Goal: Transaction & Acquisition: Purchase product/service

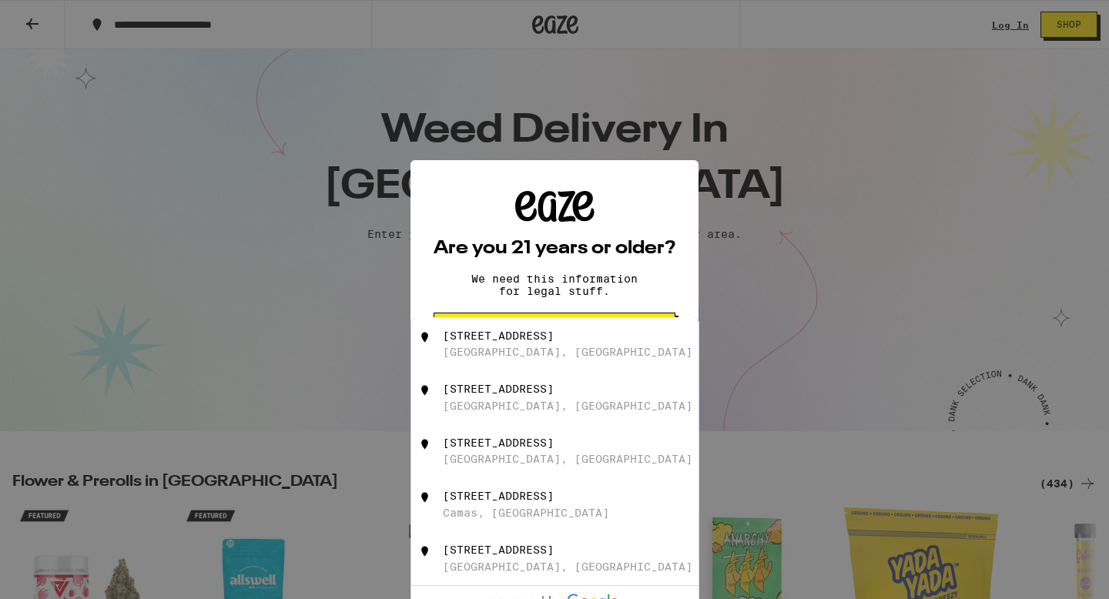
click at [494, 342] on div "[STREET_ADDRESS]" at bounding box center [498, 336] width 111 height 12
type input "[STREET_ADDRESS]"
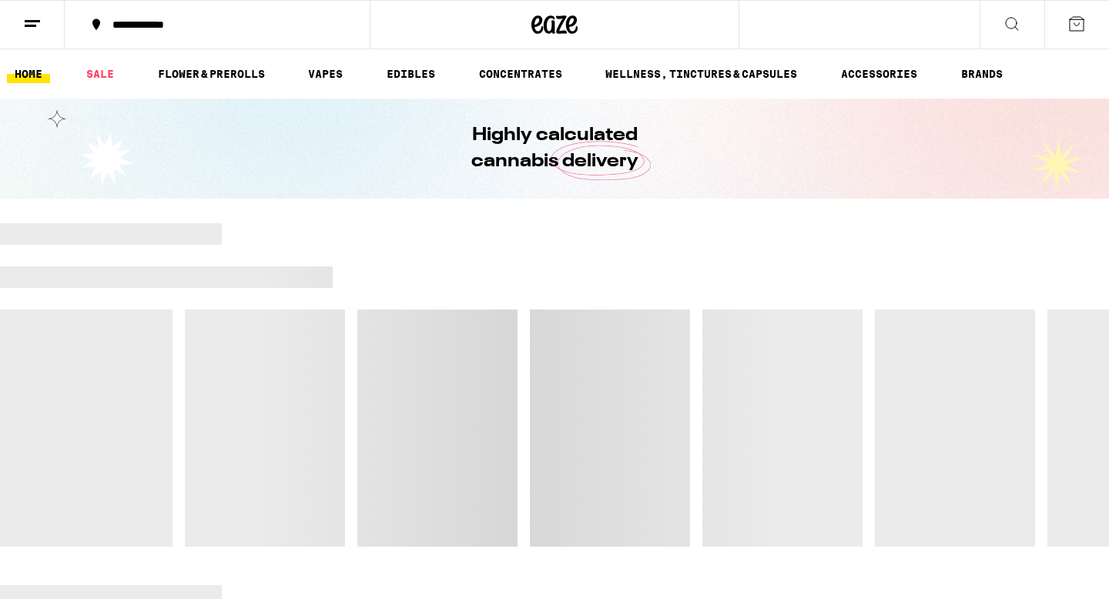
click at [535, 336] on div at bounding box center [554, 384] width 1109 height 323
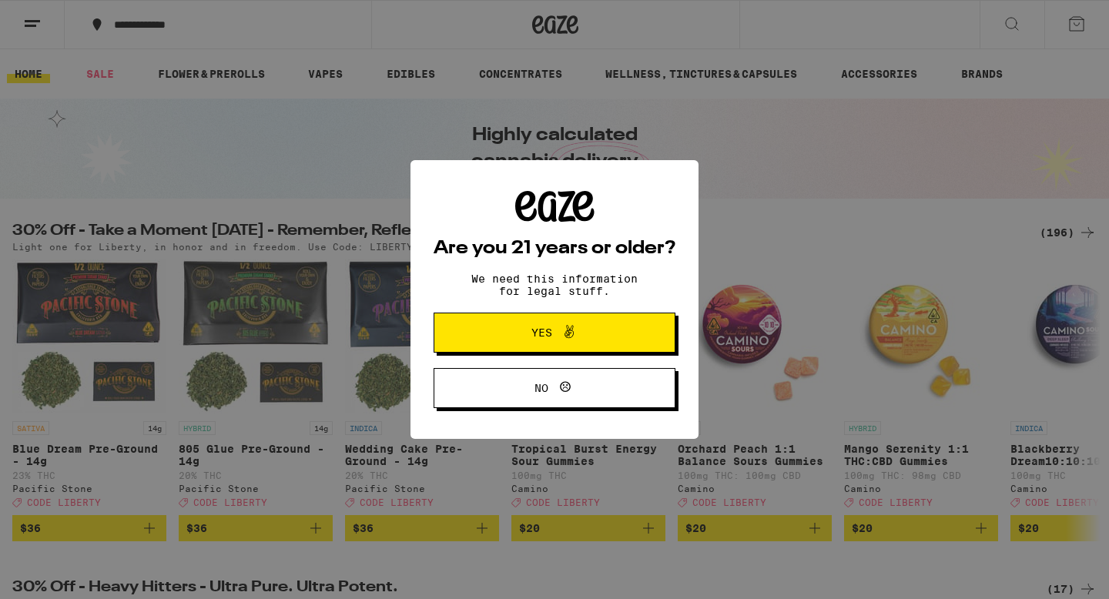
scroll to position [242, 0]
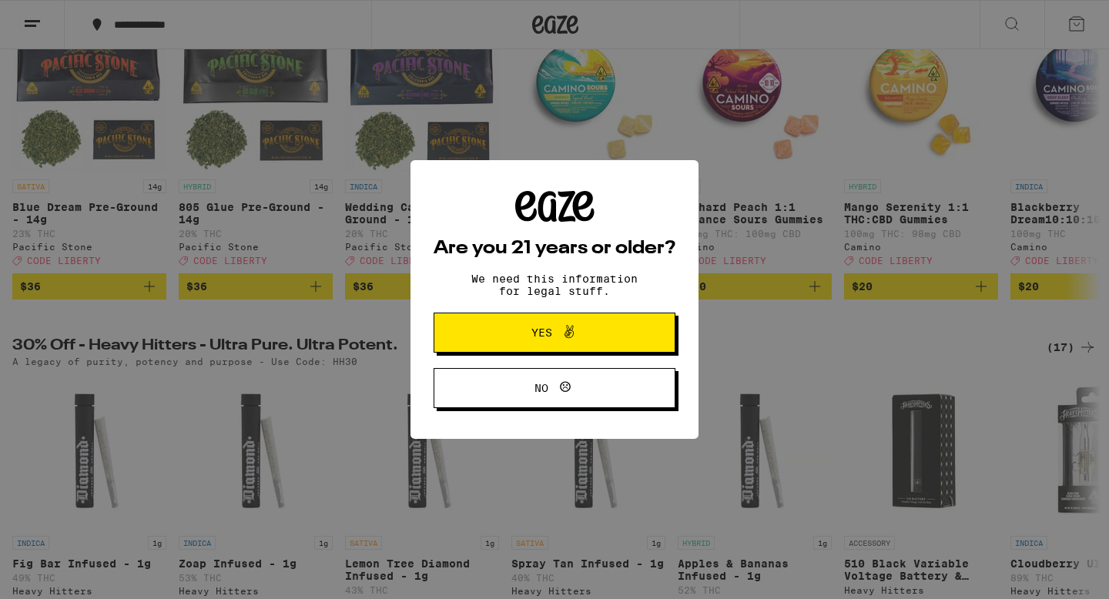
click at [564, 328] on icon at bounding box center [569, 332] width 18 height 18
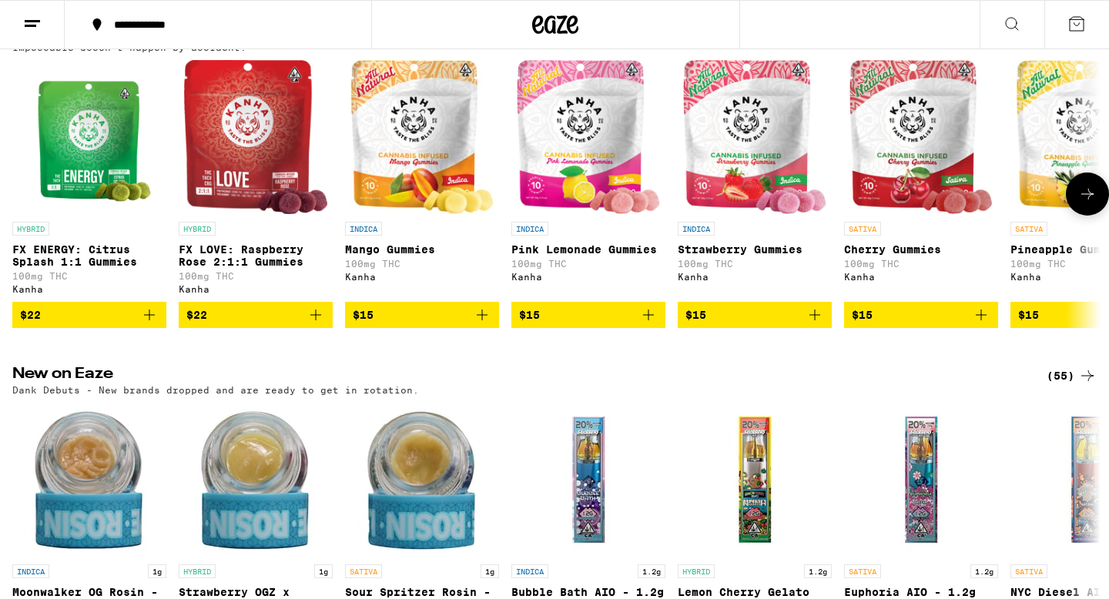
scroll to position [937, 0]
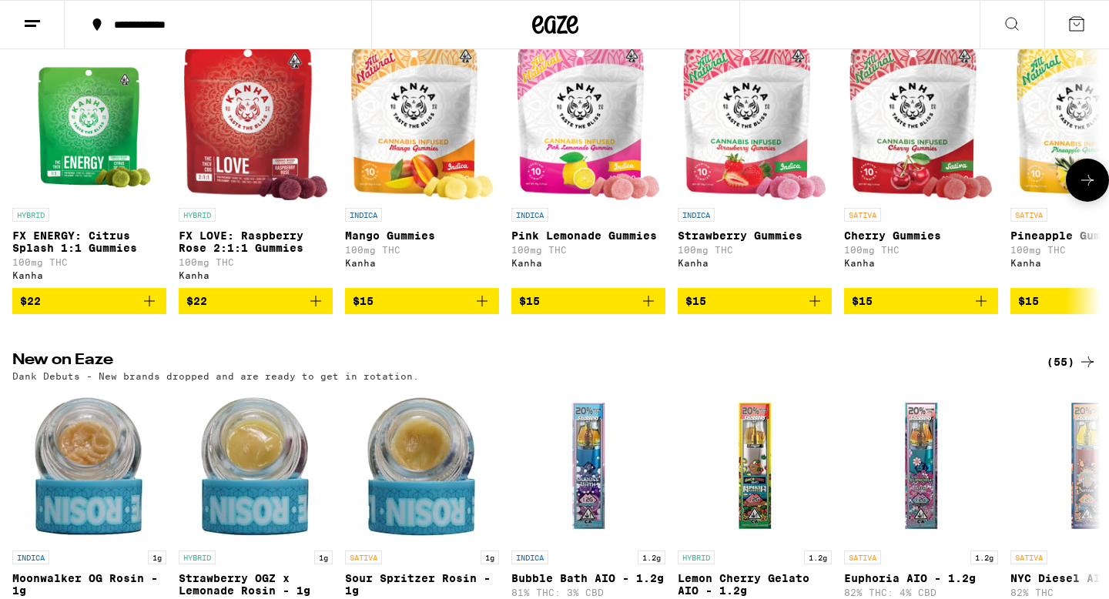
click at [1091, 189] on icon at bounding box center [1087, 180] width 18 height 18
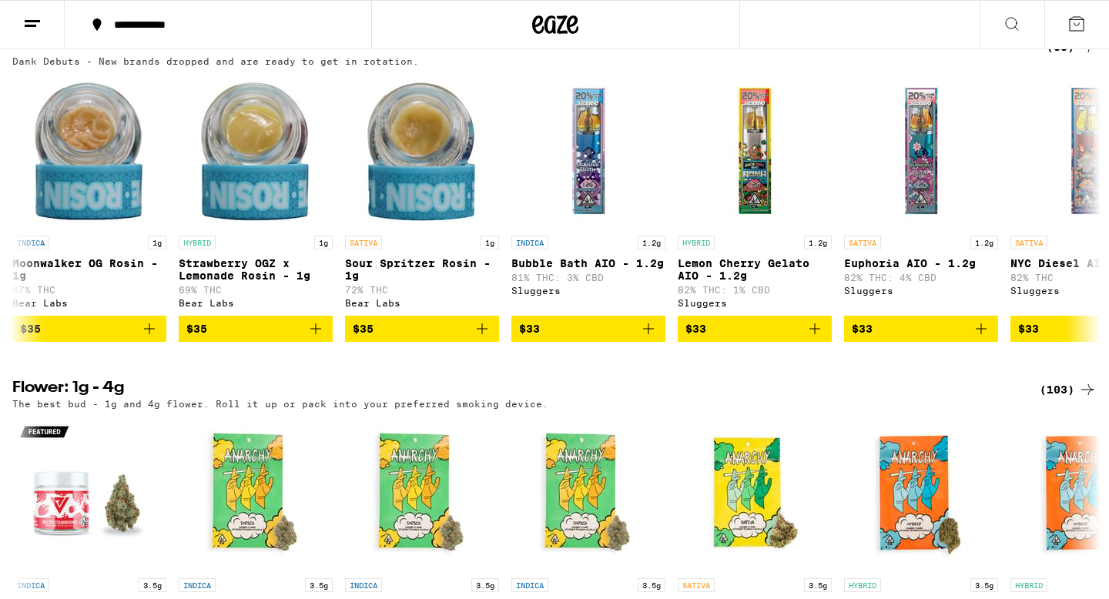
scroll to position [0, 0]
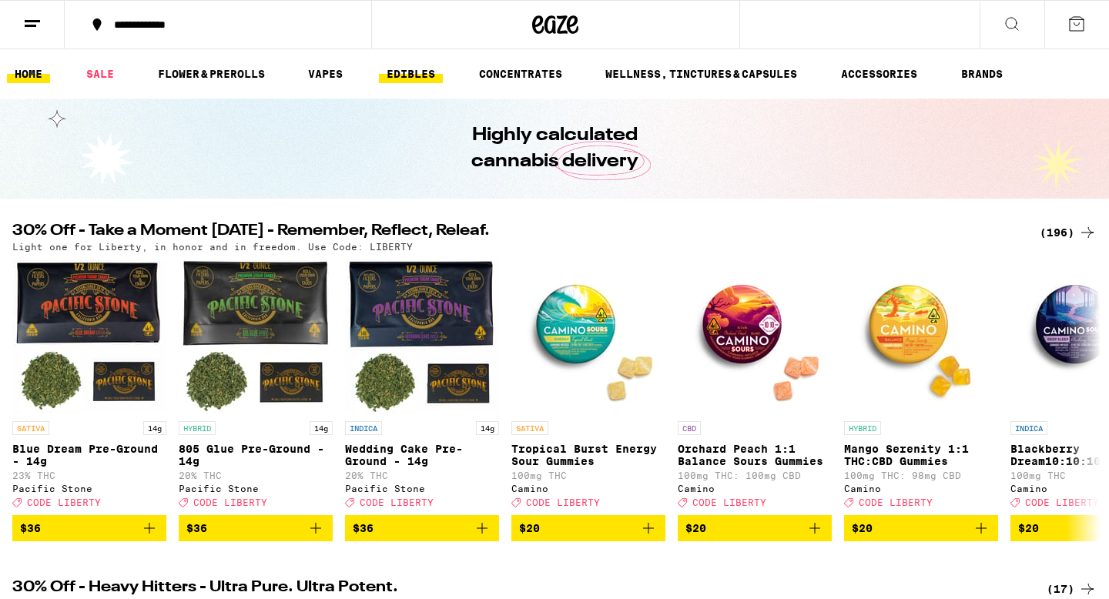
click at [417, 67] on link "EDIBLES" at bounding box center [411, 74] width 64 height 18
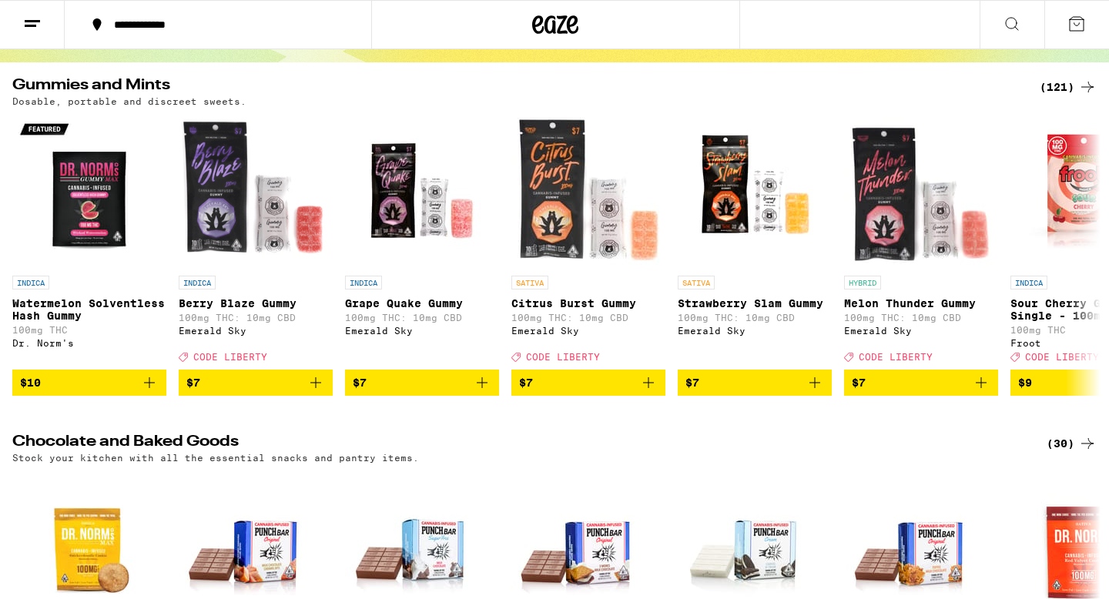
scroll to position [138, 0]
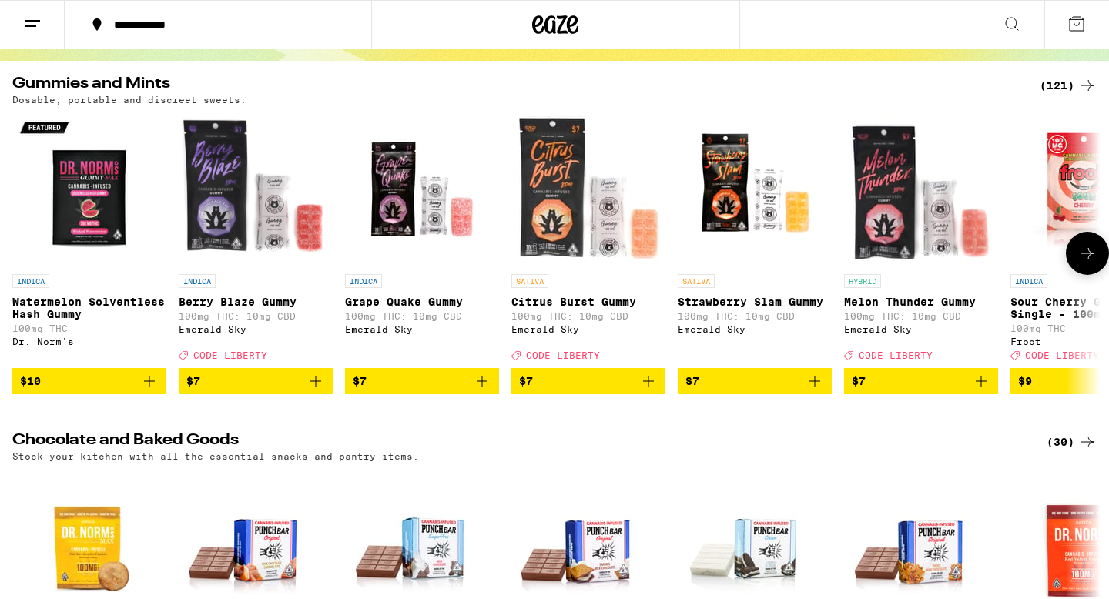
click at [1086, 263] on icon at bounding box center [1087, 253] width 18 height 18
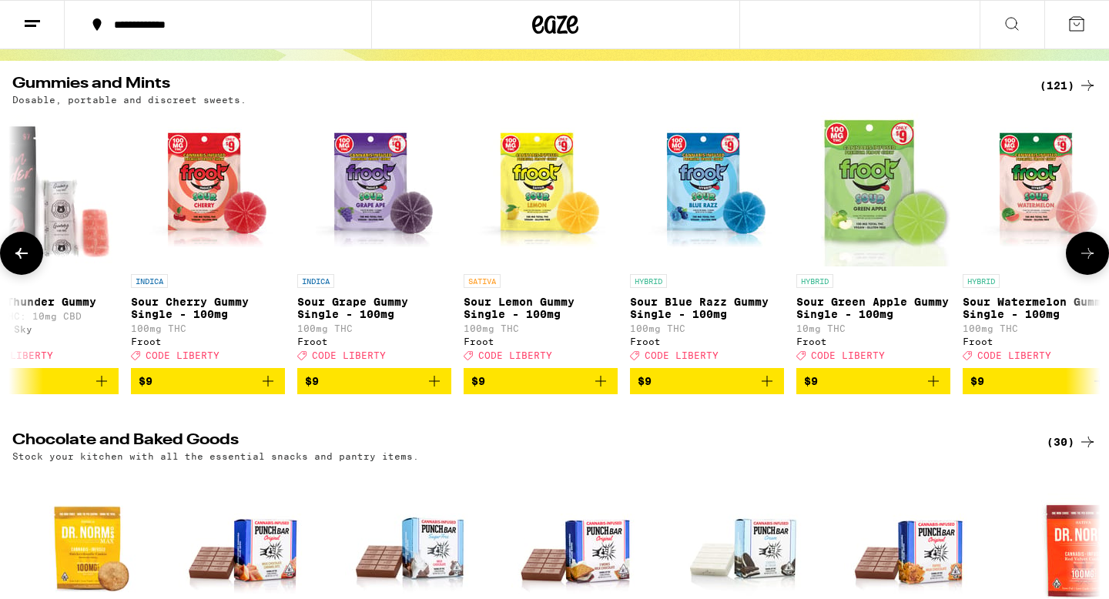
scroll to position [0, 916]
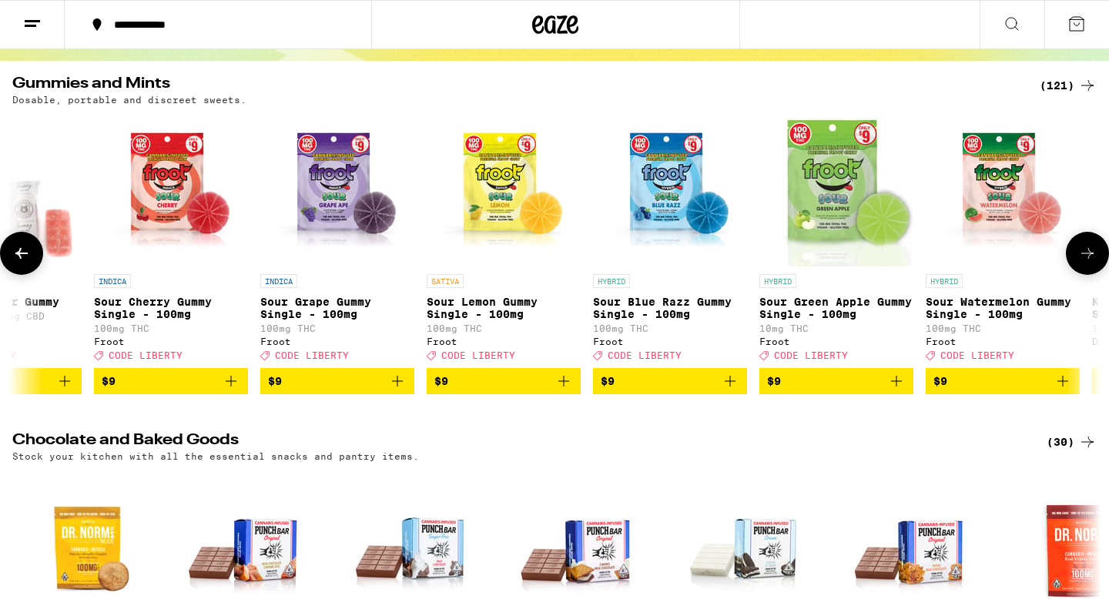
click at [1086, 263] on icon at bounding box center [1087, 253] width 18 height 18
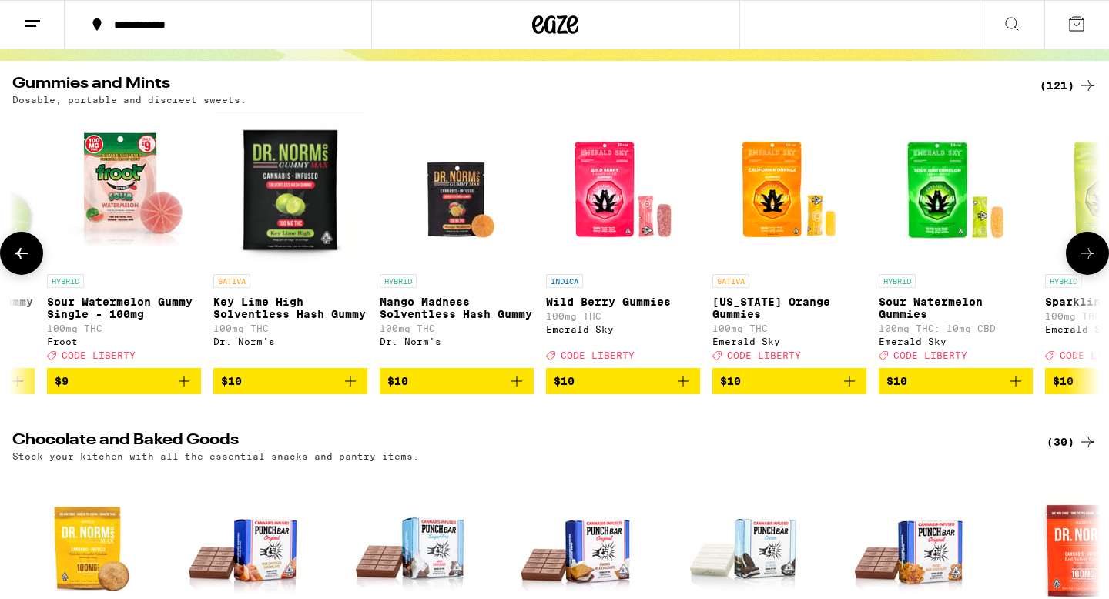
scroll to position [0, 1833]
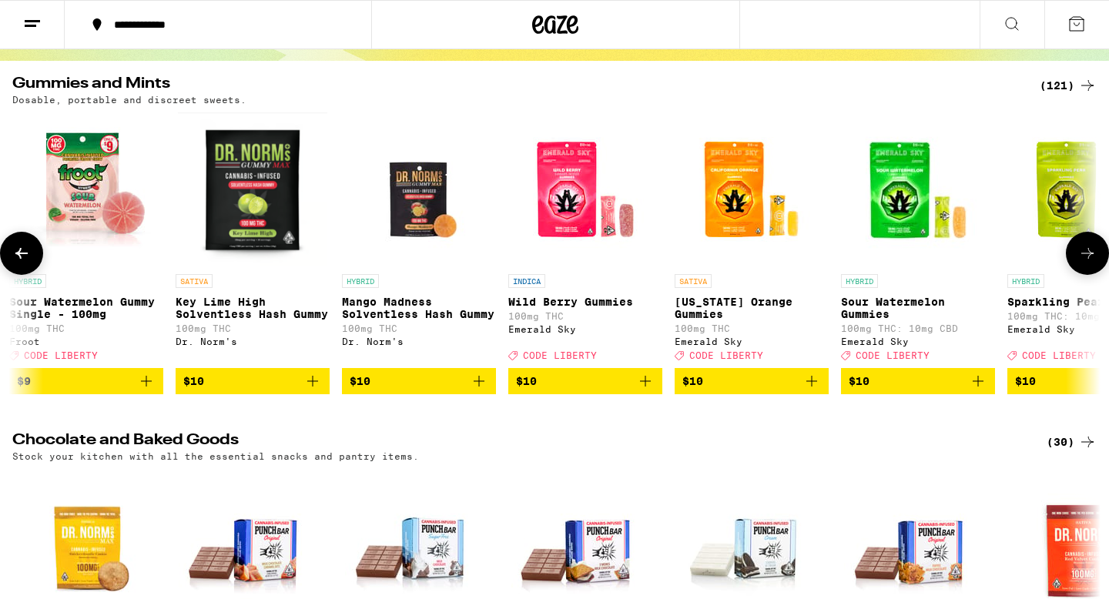
click at [1086, 263] on icon at bounding box center [1087, 253] width 18 height 18
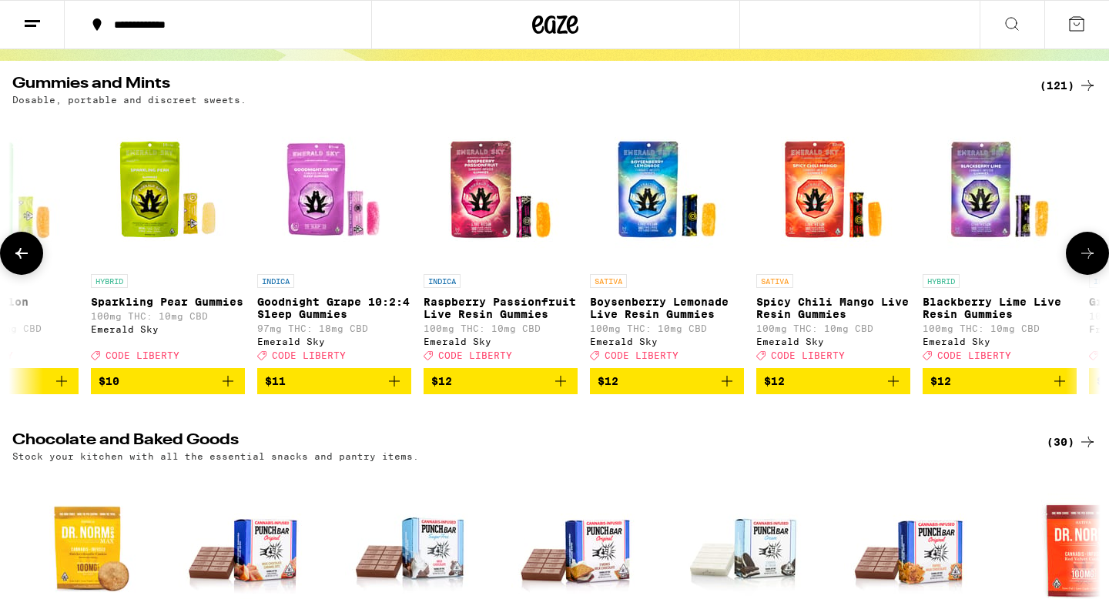
click at [1086, 263] on icon at bounding box center [1087, 253] width 18 height 18
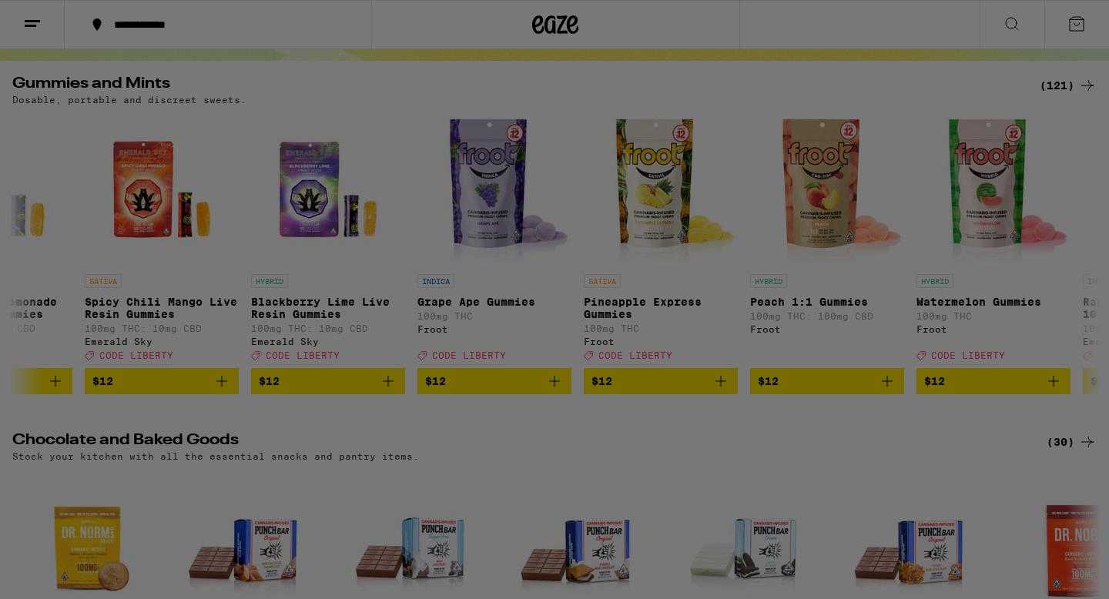
scroll to position [0, 3666]
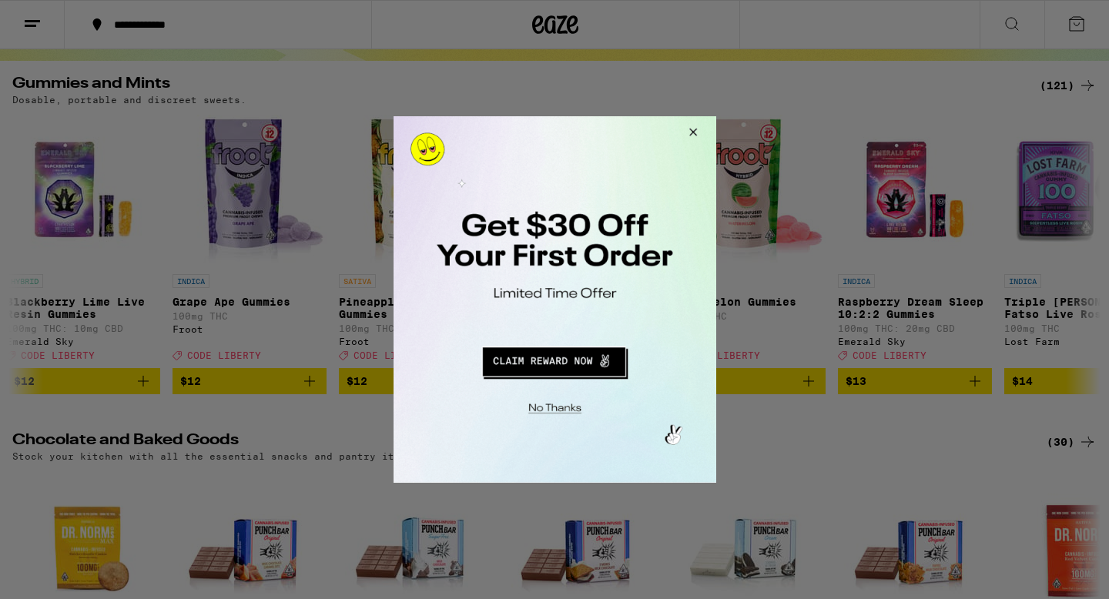
click at [688, 132] on button "Close Modal" at bounding box center [690, 134] width 42 height 37
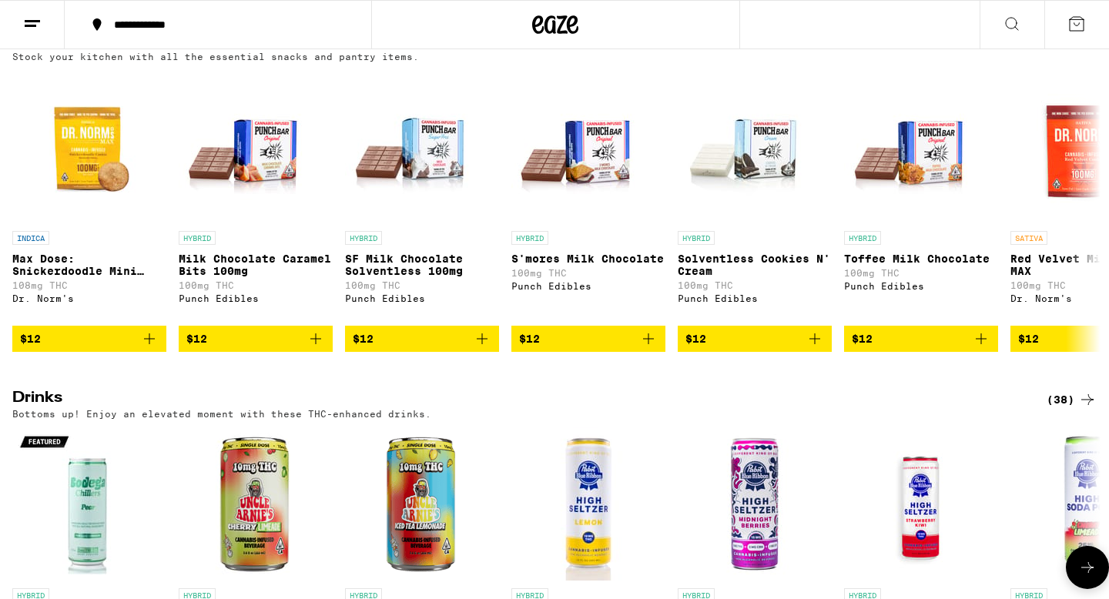
scroll to position [432, 0]
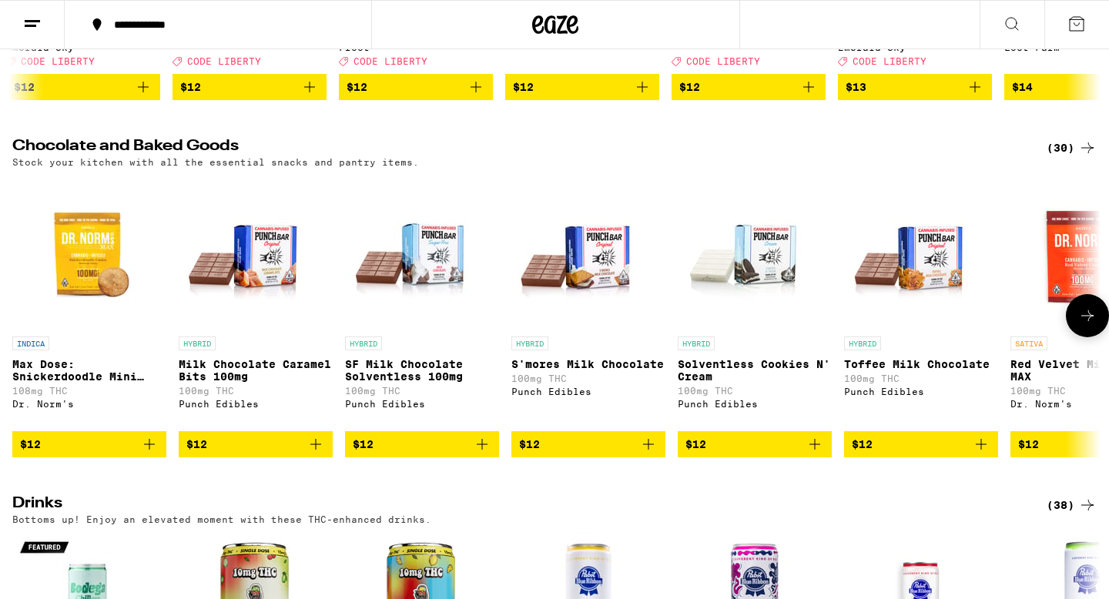
click at [1084, 325] on icon at bounding box center [1087, 316] width 18 height 18
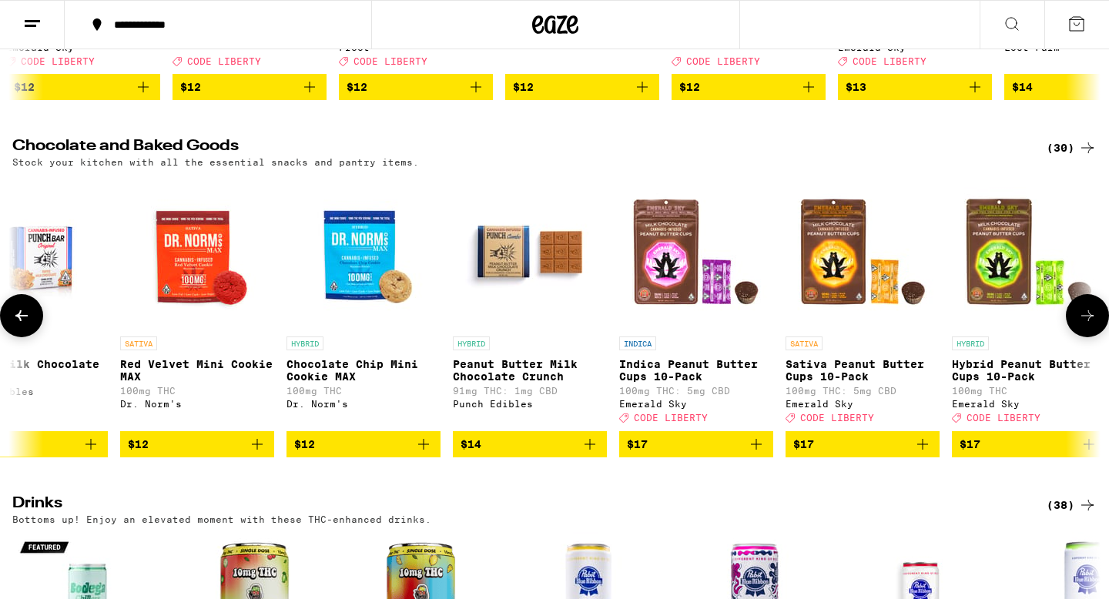
scroll to position [0, 916]
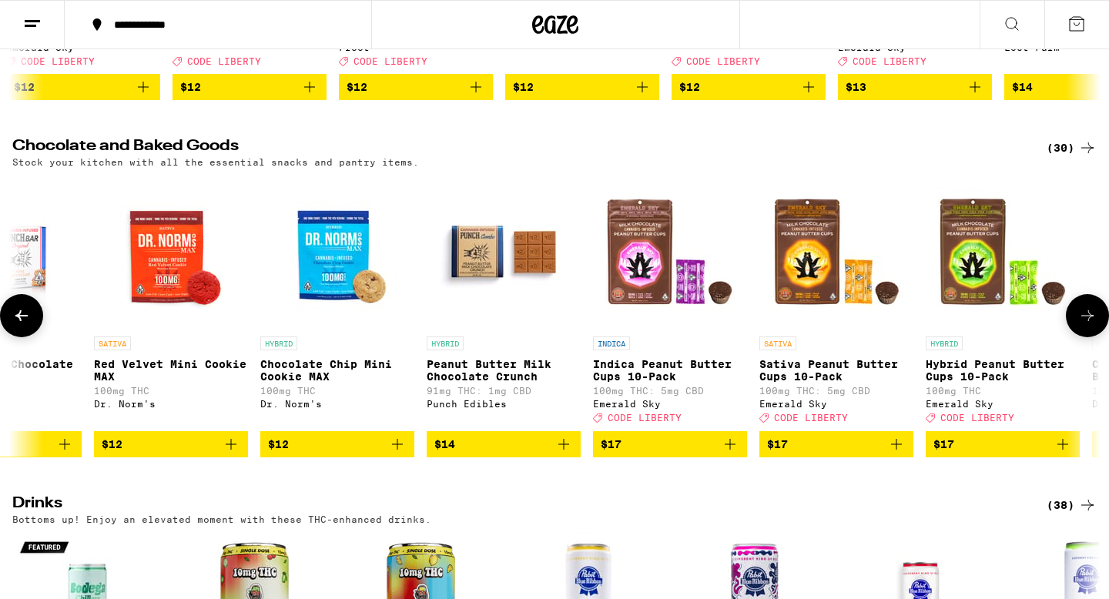
click at [1084, 325] on icon at bounding box center [1087, 316] width 18 height 18
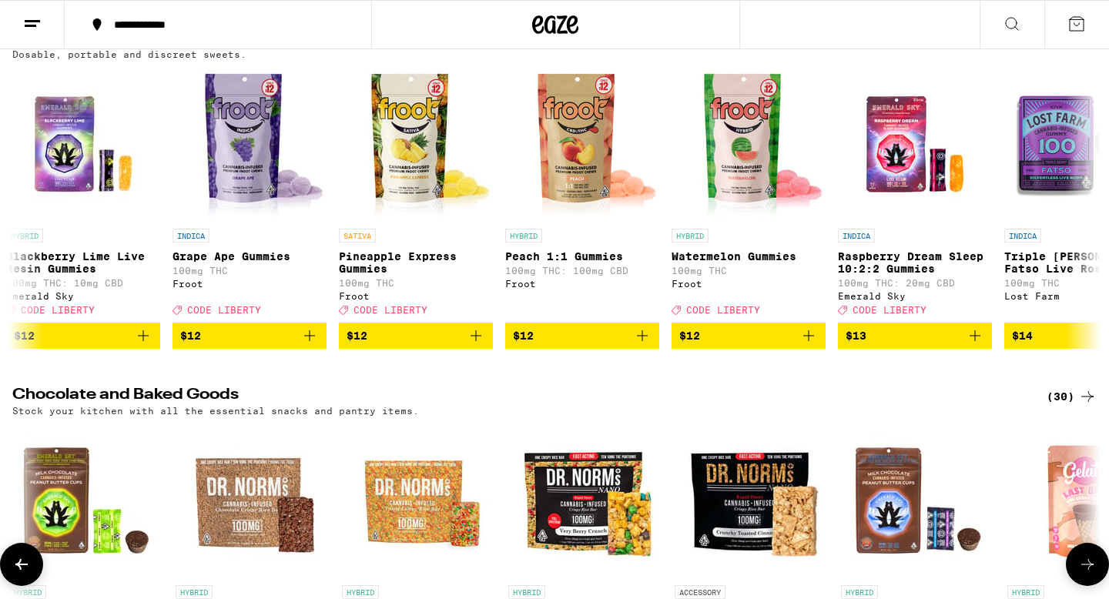
scroll to position [0, 0]
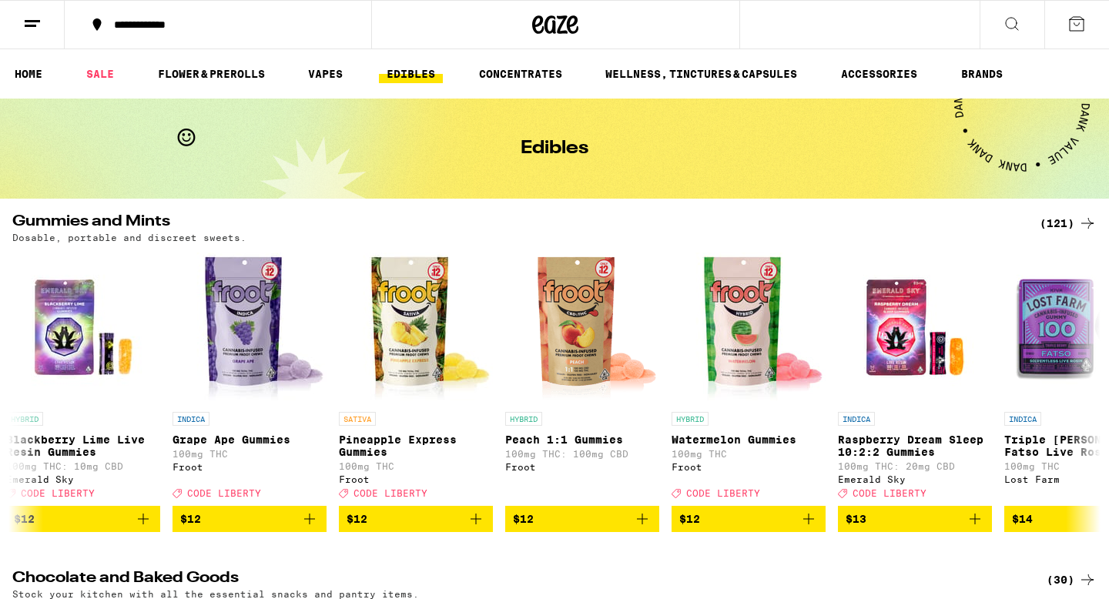
click at [1066, 224] on div "(121)" at bounding box center [1068, 223] width 57 height 18
